Goal: Information Seeking & Learning: Learn about a topic

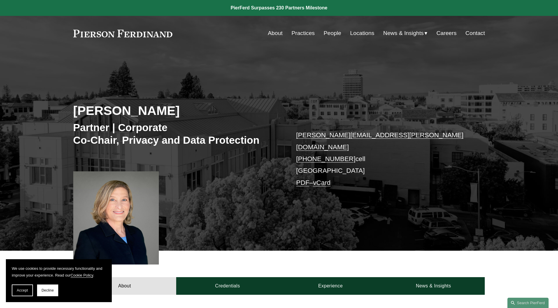
click at [331, 32] on link "People" at bounding box center [333, 33] width 18 height 11
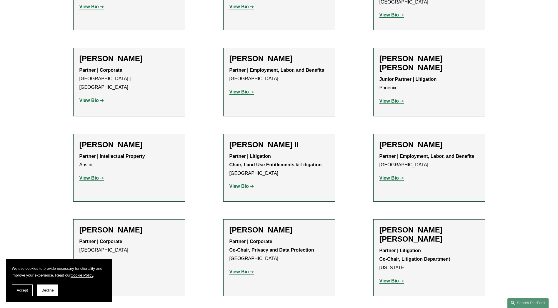
scroll to position [589, 0]
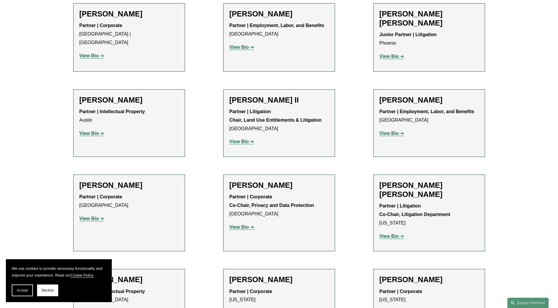
click at [88, 216] on strong "View Bio" at bounding box center [88, 218] width 19 height 5
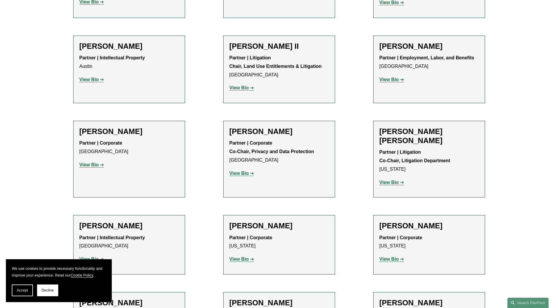
scroll to position [648, 0]
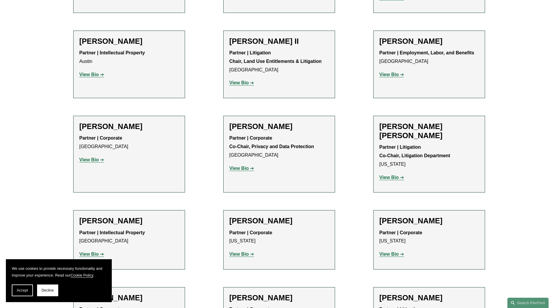
drag, startPoint x: 241, startPoint y: 150, endPoint x: 245, endPoint y: 152, distance: 4.0
click at [241, 166] on strong "View Bio" at bounding box center [239, 168] width 19 height 5
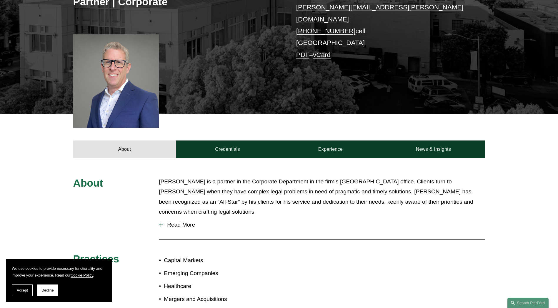
scroll to position [59, 0]
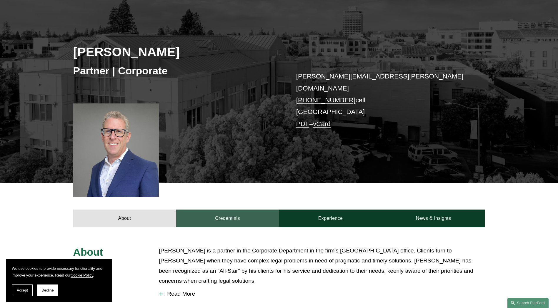
click at [231, 213] on link "Credentials" at bounding box center [227, 219] width 103 height 18
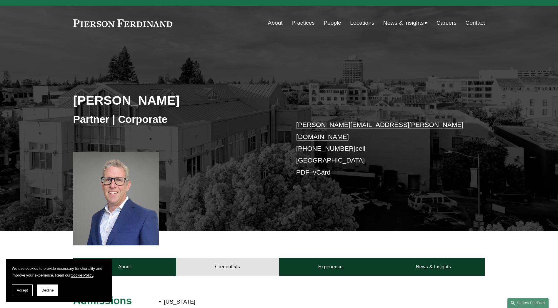
scroll to position [0, 0]
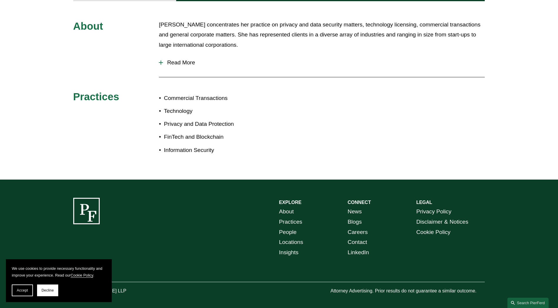
scroll to position [235, 0]
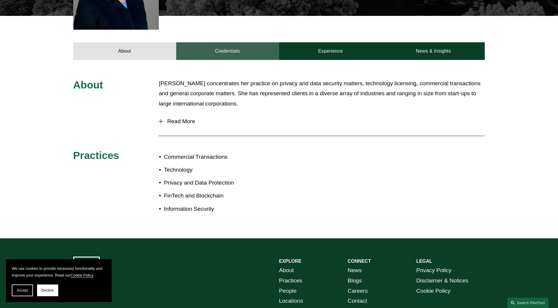
click at [225, 47] on link "Credentials" at bounding box center [227, 51] width 103 height 18
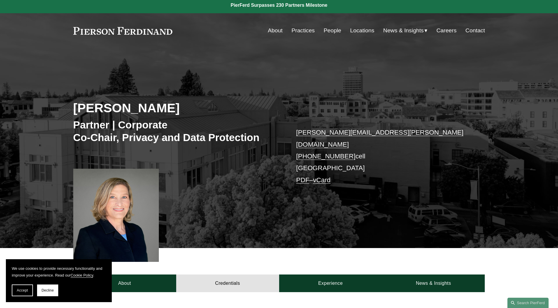
scroll to position [0, 0]
